Goal: Navigation & Orientation: Find specific page/section

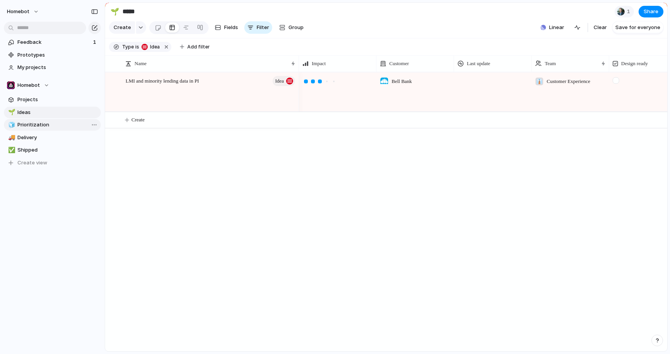
click at [40, 123] on span "Prioritization" at bounding box center [57, 125] width 81 height 8
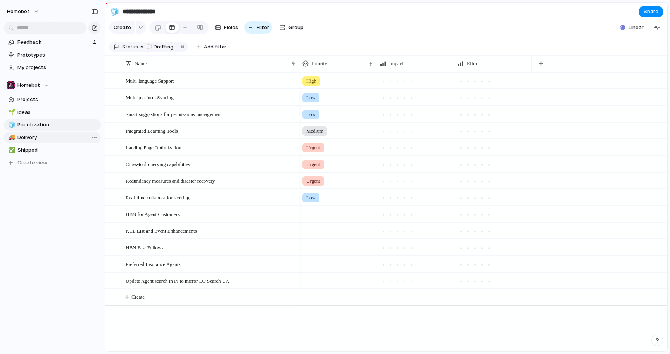
click at [26, 142] on link "🚚 Delivery" at bounding box center [52, 138] width 97 height 12
type input "********"
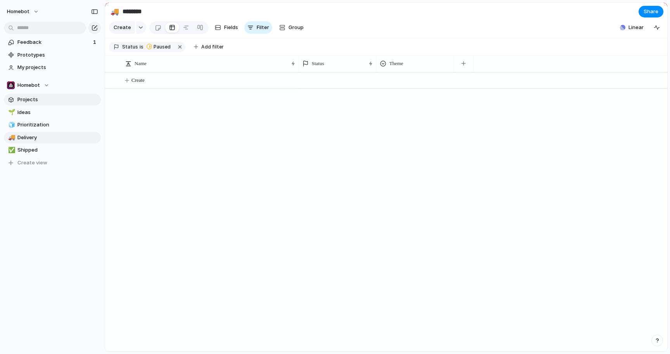
click at [26, 99] on span "Projects" at bounding box center [57, 100] width 81 height 8
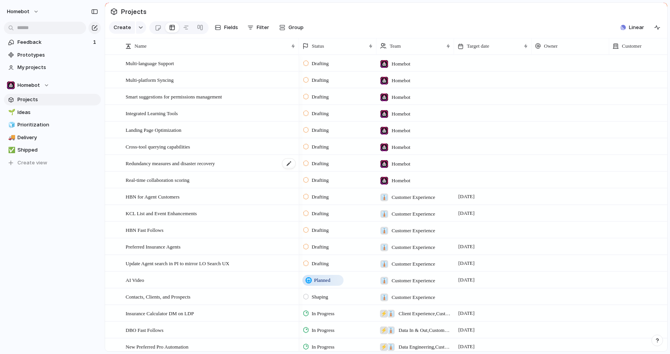
click at [175, 166] on span "Redundancy measures and disaster recovery" at bounding box center [170, 163] width 89 height 9
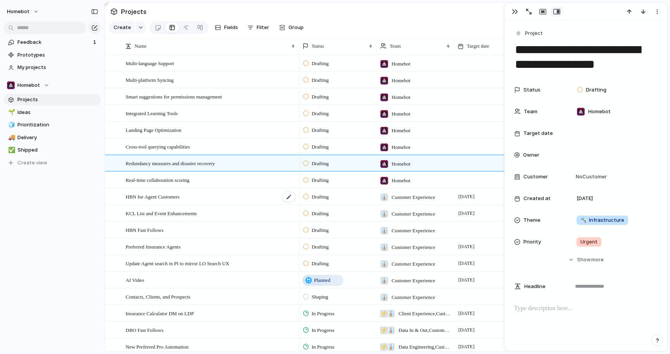
click at [180, 200] on span "HBN for Agent Customers" at bounding box center [153, 196] width 54 height 9
type textarea "**********"
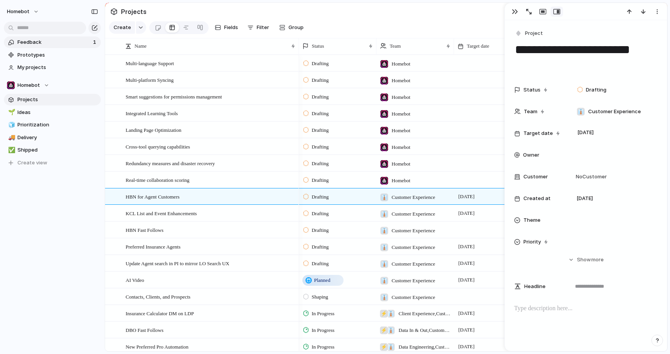
click at [29, 41] on span "Feedback" at bounding box center [53, 42] width 73 height 8
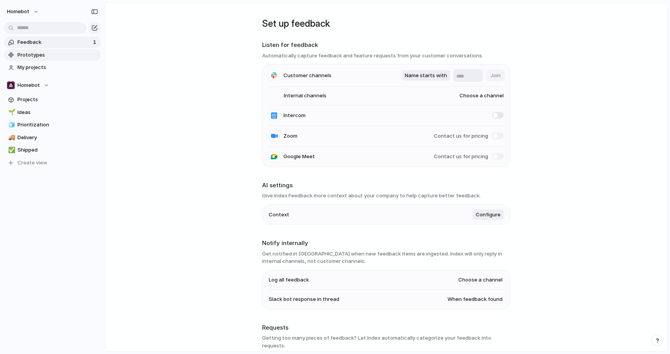
click at [16, 52] on link "Prototypes" at bounding box center [52, 55] width 97 height 12
click at [25, 53] on span "Prototypes" at bounding box center [57, 55] width 81 height 8
click at [52, 65] on span "My projects" at bounding box center [57, 68] width 81 height 8
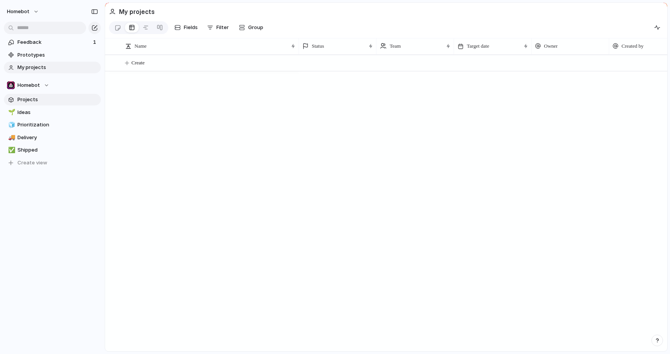
click at [28, 104] on link "Projects" at bounding box center [52, 100] width 97 height 12
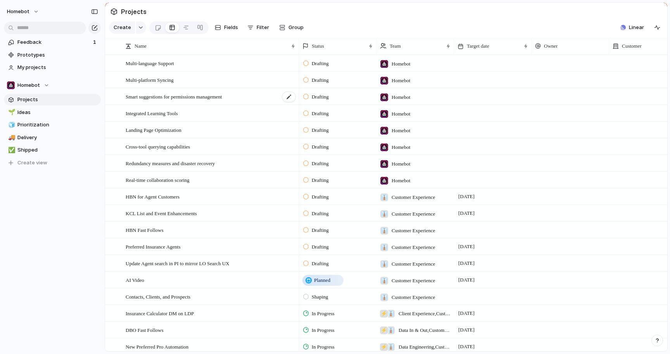
scroll to position [54, 0]
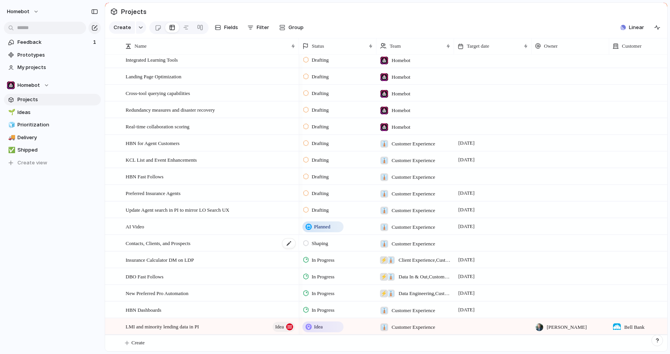
click at [165, 244] on span "Contacts, Clients, and Prospects" at bounding box center [158, 243] width 65 height 9
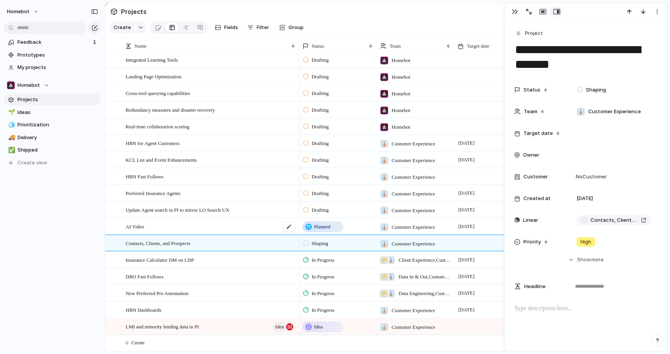
click at [131, 225] on span "AI Video" at bounding box center [135, 226] width 19 height 9
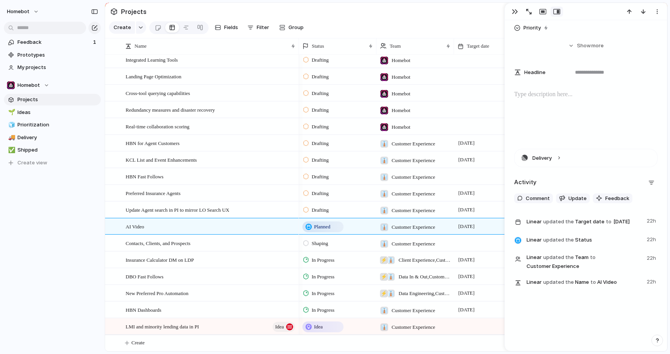
scroll to position [199, 0]
click at [213, 273] on div "DBO Fast Follows" at bounding box center [211, 277] width 171 height 16
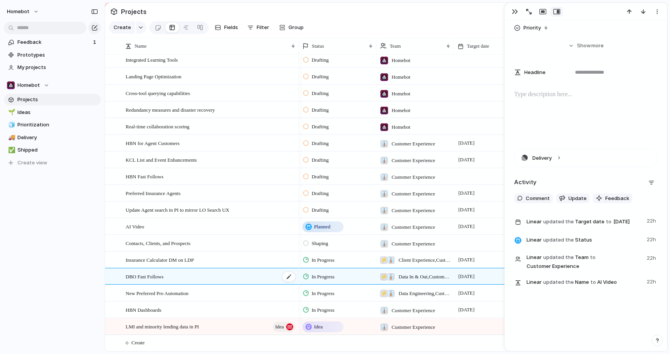
type textarea "**********"
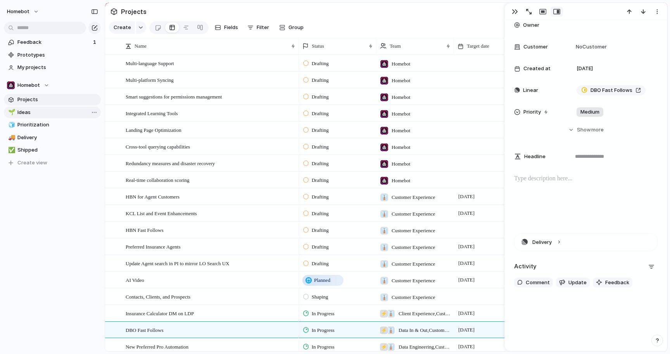
click at [56, 107] on link "🌱 Ideas" at bounding box center [52, 113] width 97 height 12
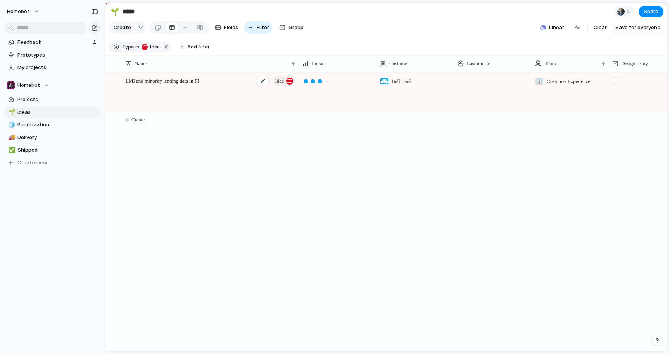
click at [212, 84] on div "LMI and minority lending data in PI Idea" at bounding box center [211, 92] width 171 height 39
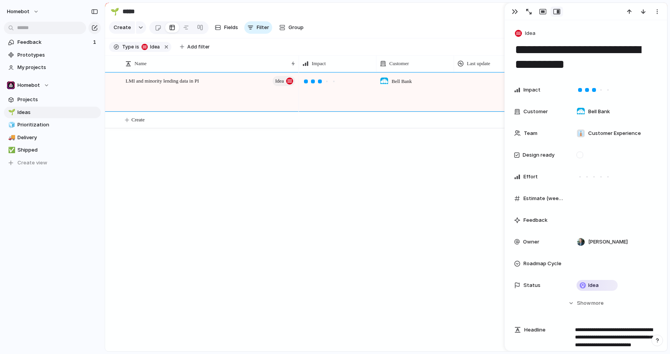
click at [370, 222] on div "Bell Bank 👔 Customer Experience As an LO recruiter, I need a list of LOs who ex…" at bounding box center [483, 211] width 368 height 279
click at [44, 135] on span "Delivery" at bounding box center [57, 138] width 81 height 8
type input "********"
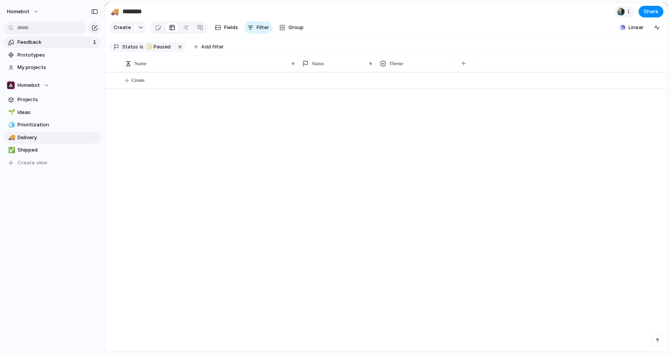
click at [41, 36] on link "Feedback 1" at bounding box center [52, 42] width 97 height 12
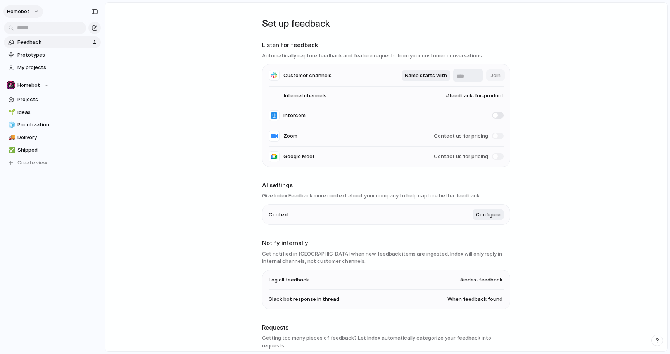
click at [26, 11] on span "Homebot" at bounding box center [18, 12] width 22 height 8
click at [159, 62] on div "Settings Invite members Change theme Sign out" at bounding box center [335, 177] width 670 height 354
click at [35, 9] on button "Homebot" at bounding box center [23, 11] width 40 height 12
click at [160, 53] on div "Settings Invite members Change theme Sign out" at bounding box center [335, 177] width 670 height 354
click at [213, 123] on main "Set up feedback Listen for feedback Automatically capture feedback and feature …" at bounding box center [386, 176] width 563 height 349
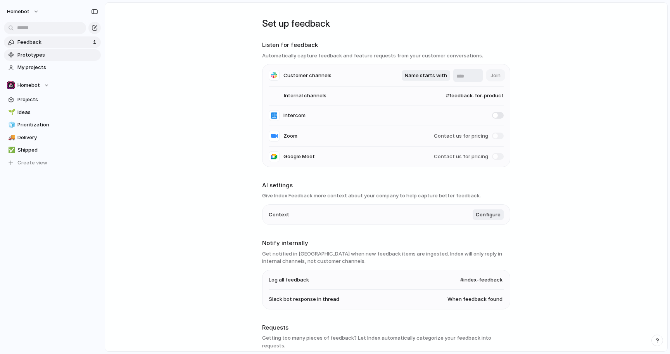
click at [52, 57] on span "Prototypes" at bounding box center [57, 55] width 81 height 8
click at [26, 117] on link "🌱 Ideas" at bounding box center [52, 113] width 97 height 12
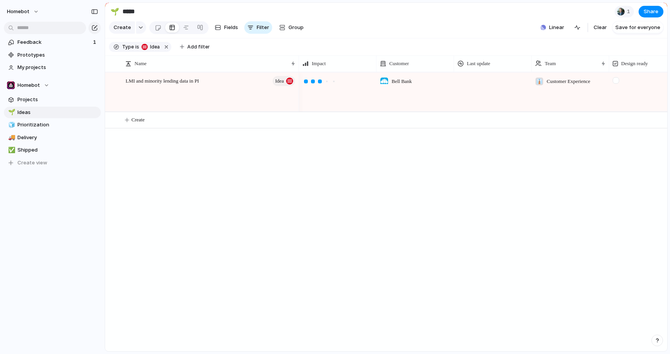
click at [39, 131] on div "🌱 Ideas 🧊 Prioritization 🚚 Delivery ✅ Shipped To pick up a draggable item, pres…" at bounding box center [52, 138] width 97 height 62
click at [59, 126] on span "Prioritization" at bounding box center [57, 125] width 81 height 8
type input "**********"
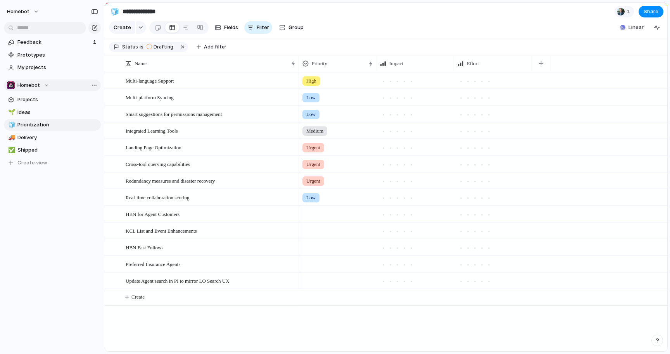
click at [25, 88] on span "Homebot" at bounding box center [28, 85] width 22 height 8
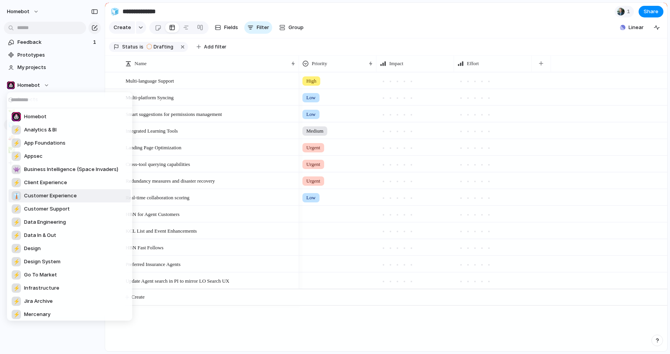
click at [40, 199] on span "Customer Experience" at bounding box center [50, 196] width 53 height 8
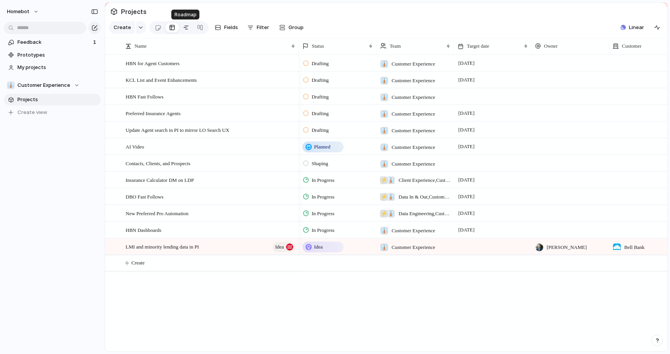
click at [185, 27] on div at bounding box center [186, 27] width 6 height 12
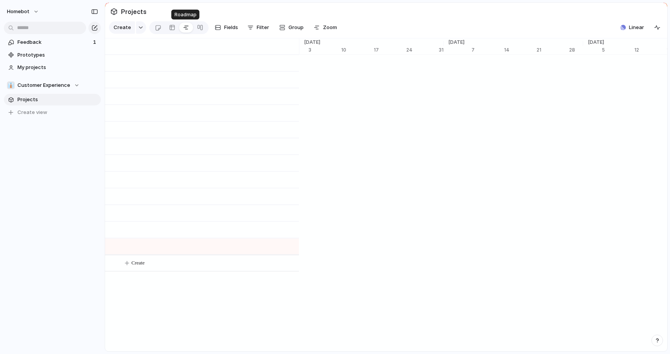
scroll to position [0, 4922]
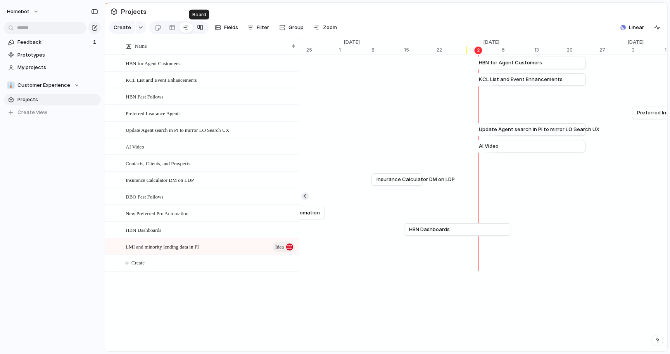
click at [200, 29] on div at bounding box center [200, 27] width 6 height 12
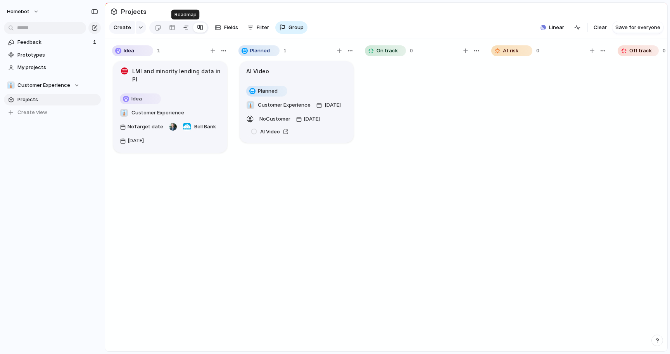
click at [188, 27] on link at bounding box center [186, 27] width 14 height 12
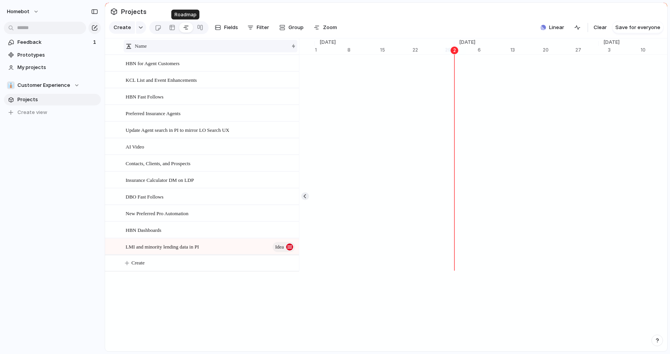
scroll to position [0, 4946]
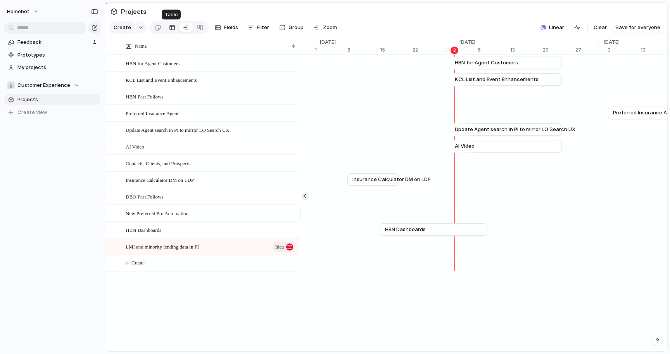
click at [171, 29] on div at bounding box center [172, 27] width 6 height 12
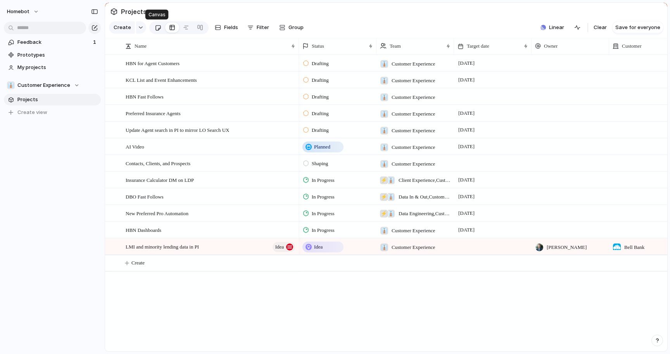
click at [157, 31] on div at bounding box center [158, 27] width 7 height 13
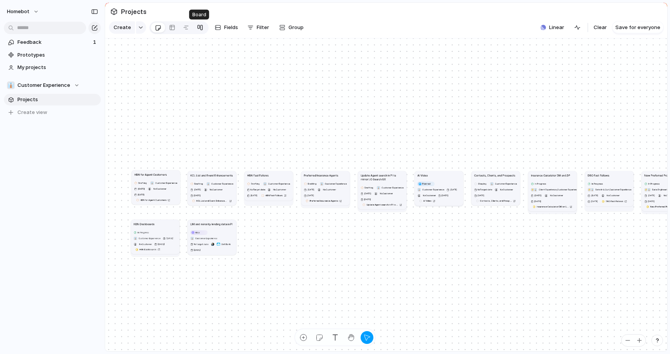
click at [201, 28] on div at bounding box center [200, 27] width 6 height 12
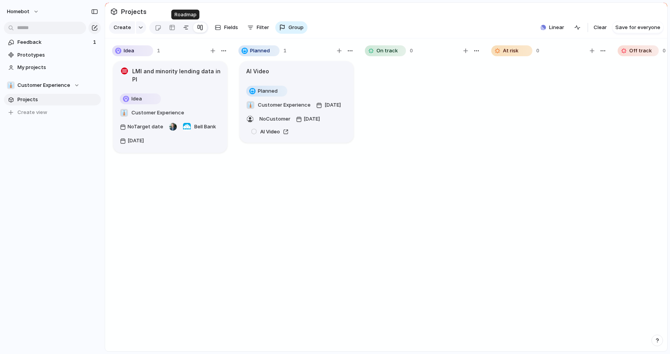
click at [188, 27] on link at bounding box center [186, 27] width 14 height 12
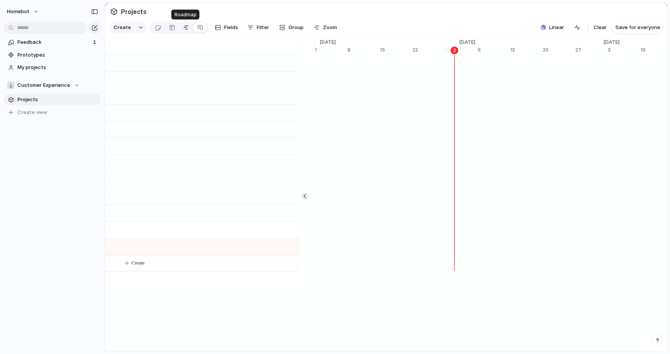
scroll to position [0, 4946]
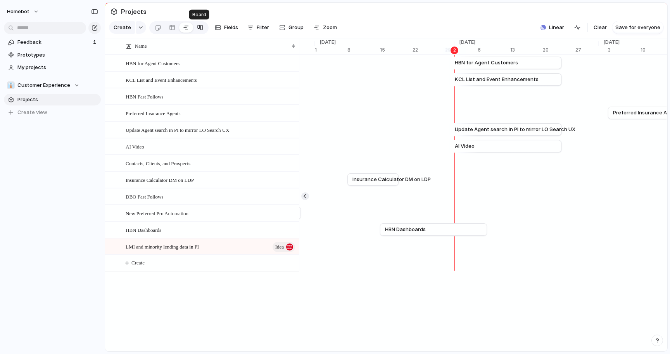
click at [202, 29] on link at bounding box center [200, 27] width 14 height 12
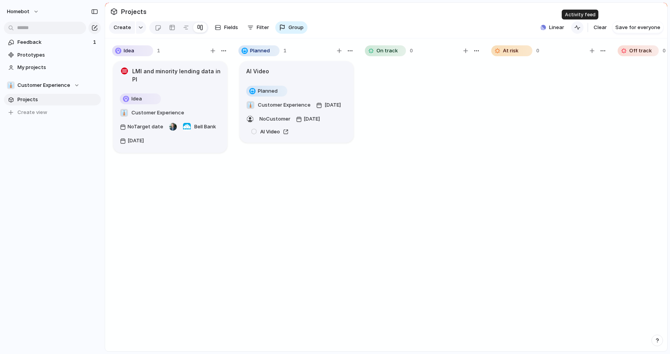
click at [576, 29] on div "button" at bounding box center [577, 27] width 6 height 6
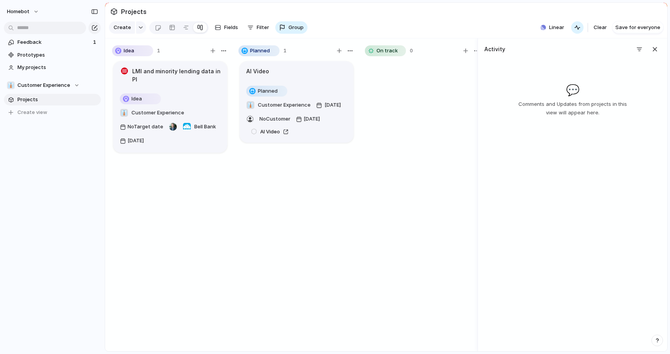
click at [527, 7] on section "Projects" at bounding box center [386, 11] width 562 height 17
click at [299, 71] on div "AI Video" at bounding box center [296, 71] width 101 height 9
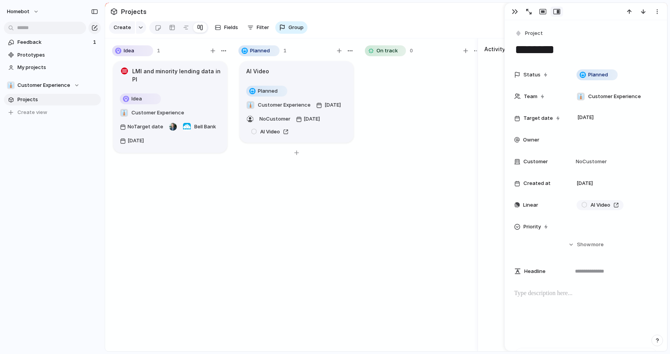
click at [285, 70] on div "AI Video" at bounding box center [296, 71] width 101 height 9
click at [185, 26] on div at bounding box center [186, 27] width 6 height 12
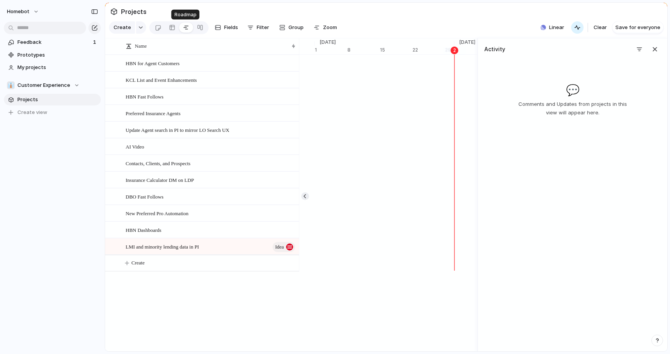
scroll to position [0, 4946]
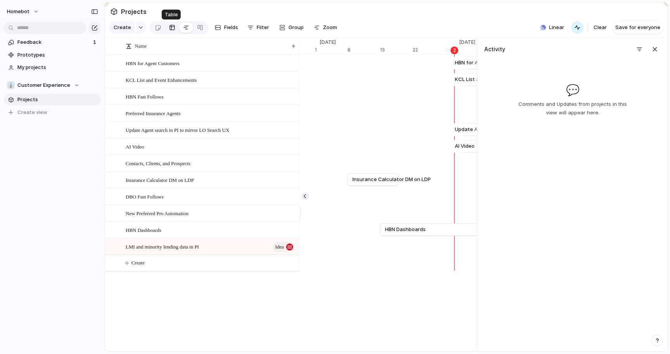
click at [171, 28] on div at bounding box center [172, 27] width 6 height 12
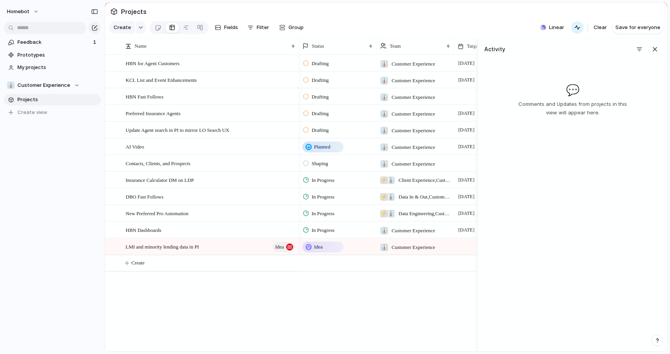
click at [152, 33] on div at bounding box center [158, 27] width 14 height 12
click at [159, 32] on div at bounding box center [158, 27] width 7 height 13
